Goal: Task Accomplishment & Management: Manage account settings

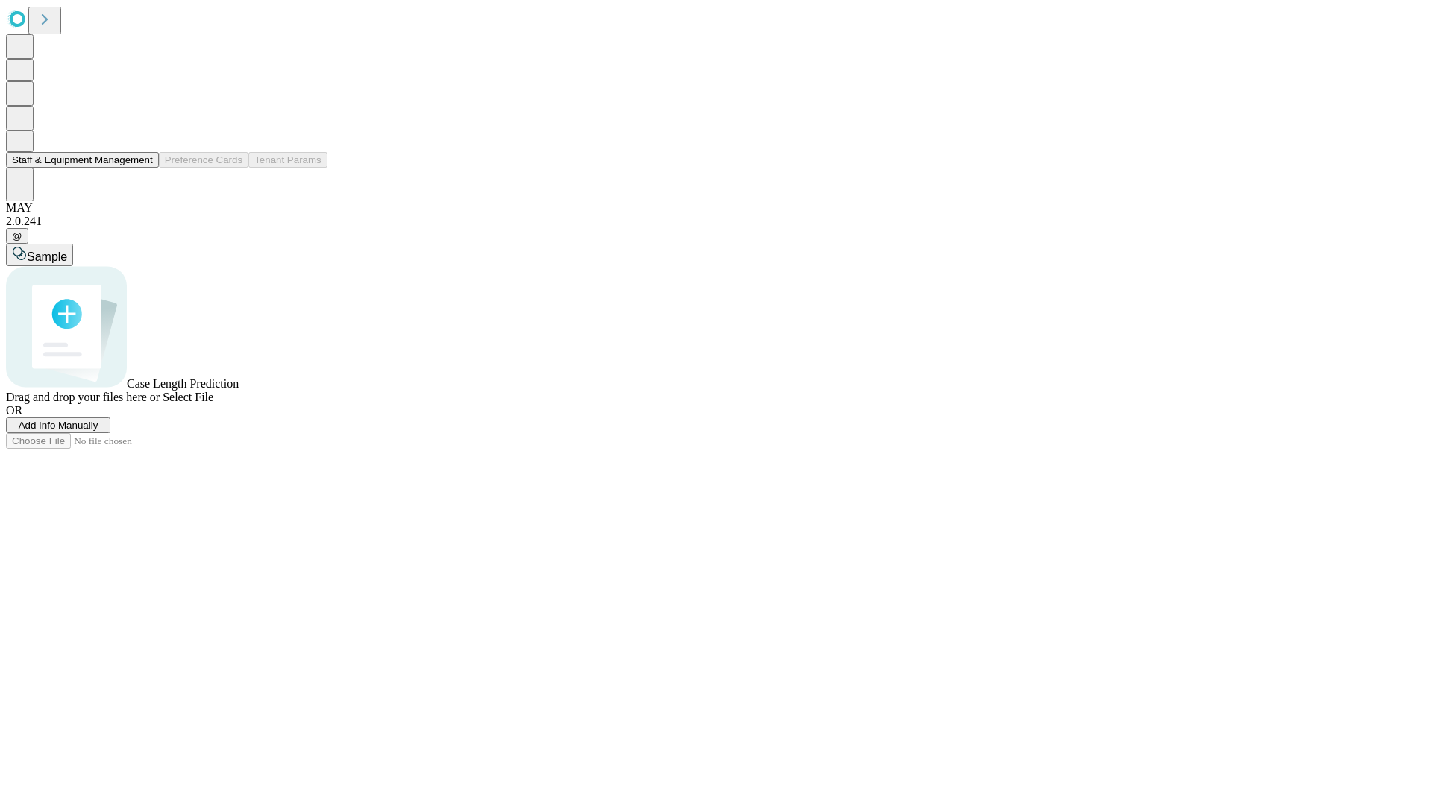
click at [142, 168] on button "Staff & Equipment Management" at bounding box center [82, 160] width 153 height 16
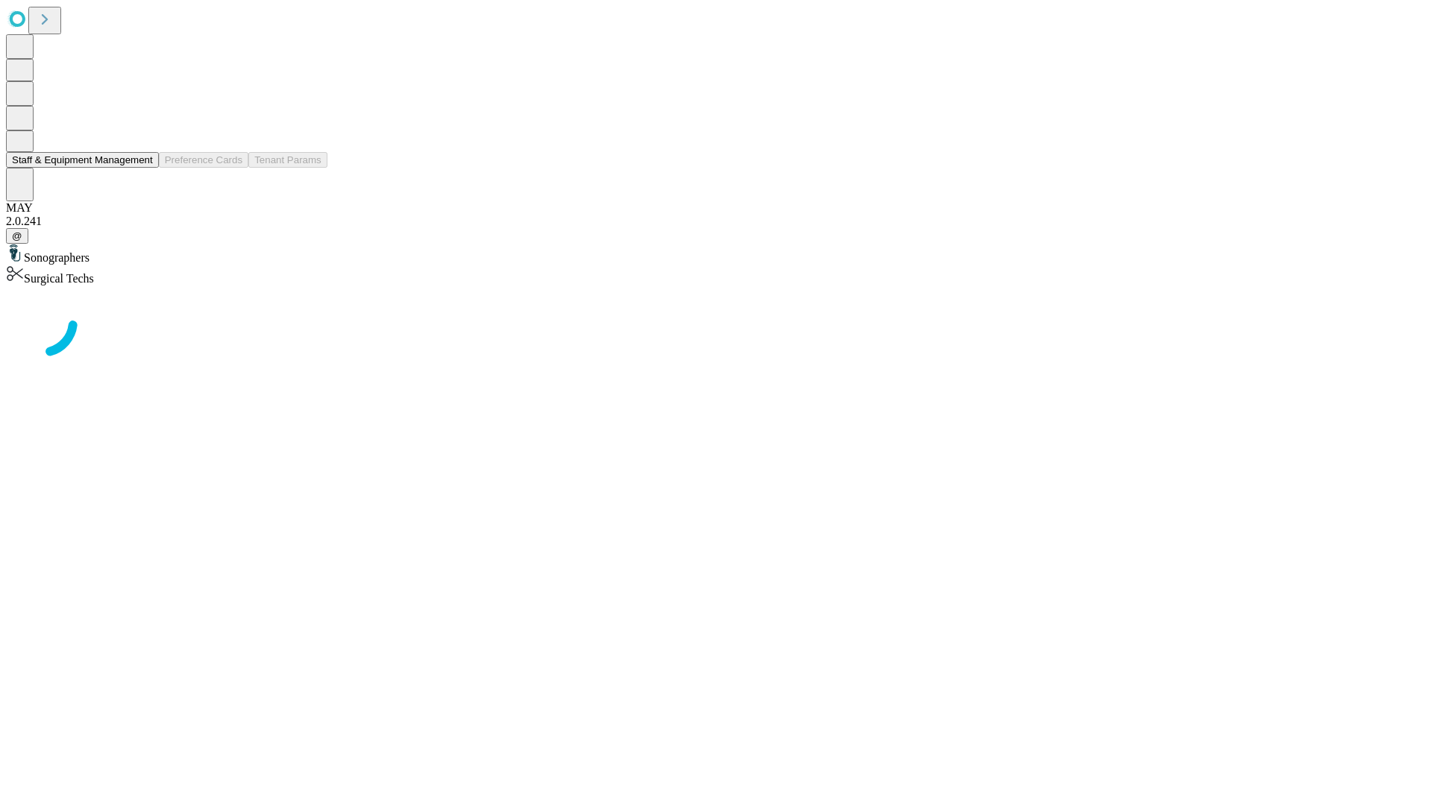
click at [142, 168] on button "Staff & Equipment Management" at bounding box center [82, 160] width 153 height 16
